Goal: Book appointment/travel/reservation

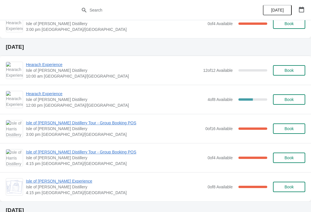
scroll to position [237, 0]
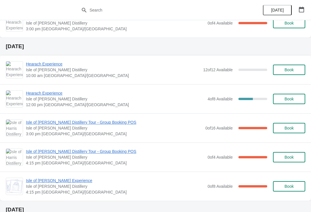
click at [54, 66] on span "Hearach Experience" at bounding box center [113, 64] width 174 height 6
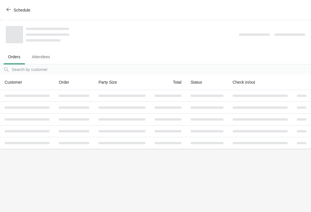
scroll to position [0, 0]
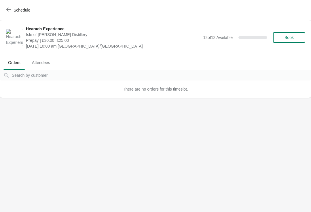
click at [4, 8] on button "Schedule" at bounding box center [19, 10] width 32 height 10
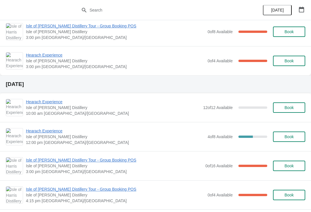
scroll to position [199, 0]
click at [42, 110] on span "10:00 am [GEOGRAPHIC_DATA]/[GEOGRAPHIC_DATA]" at bounding box center [113, 113] width 174 height 6
click at [298, 107] on span "Book" at bounding box center [289, 107] width 22 height 5
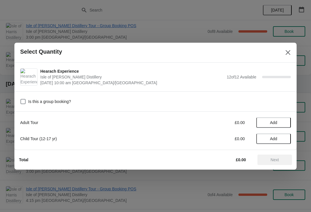
click at [277, 121] on span "Add" at bounding box center [273, 122] width 7 height 5
click at [281, 122] on icon at bounding box center [284, 122] width 6 height 6
click at [280, 160] on span "Next" at bounding box center [274, 159] width 25 height 5
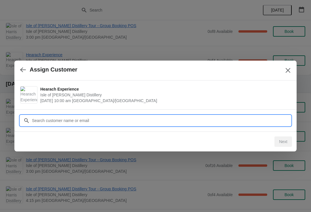
click at [43, 119] on input "Customer" at bounding box center [161, 120] width 259 height 10
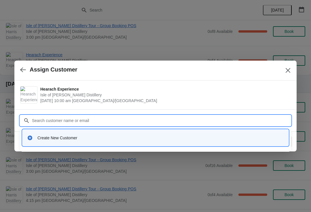
click at [57, 142] on div "Create New Customer" at bounding box center [156, 138] width 262 height 12
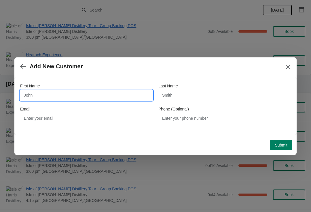
click at [70, 96] on input "First Name" at bounding box center [86, 95] width 133 height 10
type input "Roddy"
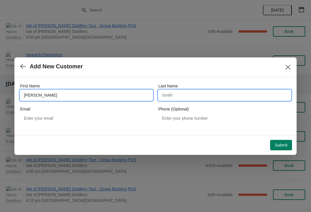
click at [198, 97] on input "Last Name" at bounding box center [224, 95] width 133 height 10
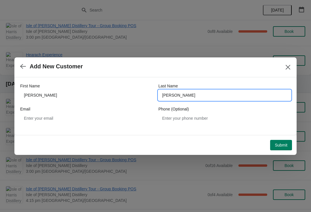
type input "Mcfarlane"
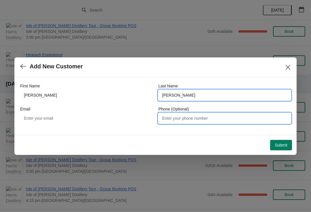
click at [219, 122] on input "Phone (Optional)" at bounding box center [224, 118] width 133 height 10
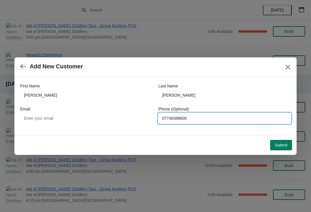
type input "07746388600"
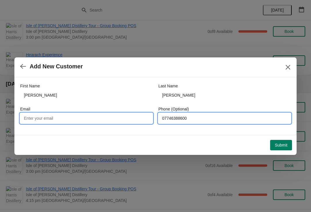
click at [73, 119] on input "Email" at bounding box center [86, 118] width 133 height 10
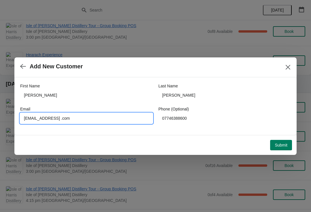
click at [283, 145] on span "Submit" at bounding box center [281, 145] width 13 height 5
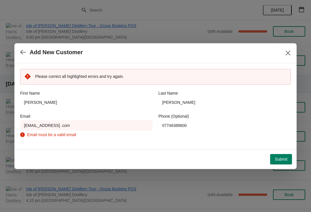
click at [283, 160] on span "Submit" at bounding box center [281, 159] width 13 height 5
click at [87, 145] on div "Please correct all highlighted errors and try again. First Name Roddy Last Name…" at bounding box center [155, 106] width 282 height 86
click at [78, 135] on div "Email must be a valid email" at bounding box center [86, 135] width 133 height 6
click at [91, 125] on input "Roddymcf@gmail .com" at bounding box center [86, 125] width 133 height 10
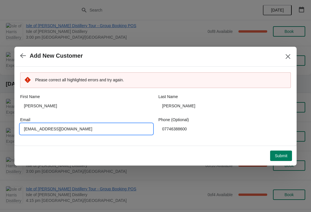
type input "Roddymcf@gmail.com"
click at [284, 159] on button "Submit" at bounding box center [281, 155] width 22 height 10
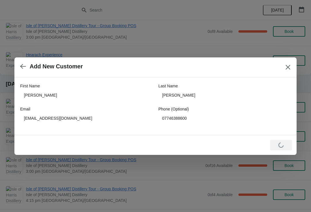
click at [285, 147] on div "Loading Submit" at bounding box center [281, 145] width 22 height 10
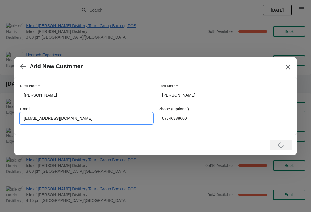
click at [29, 120] on input "Roddymcf@gmail.com" at bounding box center [86, 118] width 133 height 10
click at [25, 119] on input "Roddymcf@gmail.com" at bounding box center [86, 118] width 133 height 10
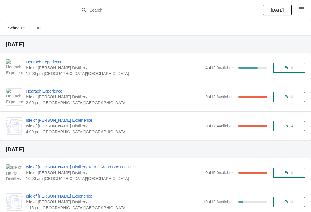
click at [37, 59] on span "Hearach Experience" at bounding box center [114, 62] width 177 height 6
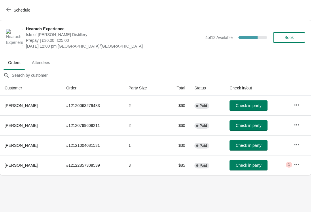
click at [245, 168] on button "Check in party" at bounding box center [249, 165] width 38 height 10
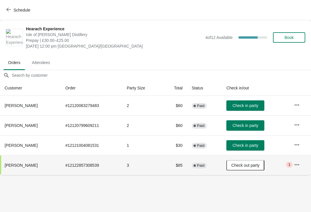
click at [248, 105] on span "Check in party" at bounding box center [246, 105] width 26 height 5
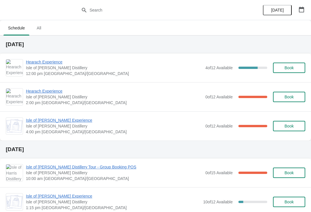
click at [43, 63] on span "Hearach Experience" at bounding box center [114, 62] width 177 height 6
click at [40, 61] on span "Hearach Experience" at bounding box center [114, 62] width 177 height 6
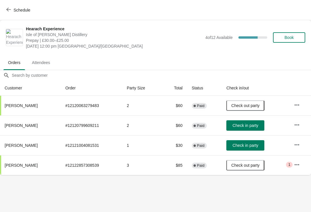
click at [244, 126] on span "Check in party" at bounding box center [246, 125] width 26 height 5
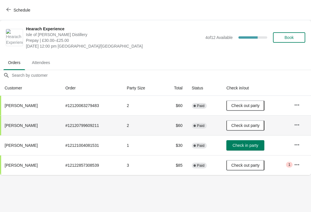
click at [20, 10] on span "Schedule" at bounding box center [22, 10] width 17 height 5
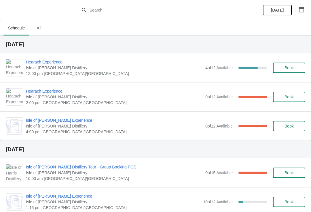
click at [43, 60] on span "Hearach Experience" at bounding box center [114, 62] width 177 height 6
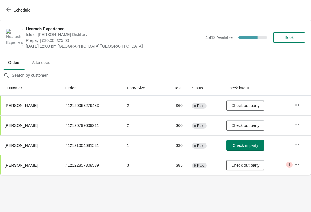
click at [18, 9] on span "Schedule" at bounding box center [22, 10] width 17 height 5
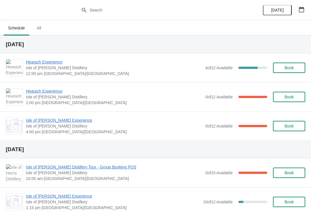
click at [47, 62] on span "Hearach Experience" at bounding box center [114, 62] width 177 height 6
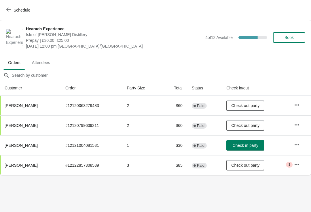
click at [253, 147] on span "Check in party" at bounding box center [246, 145] width 26 height 5
